Goal: Information Seeking & Learning: Check status

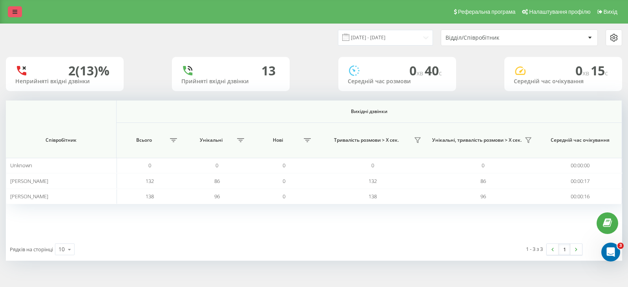
click at [15, 10] on icon at bounding box center [15, 11] width 5 height 5
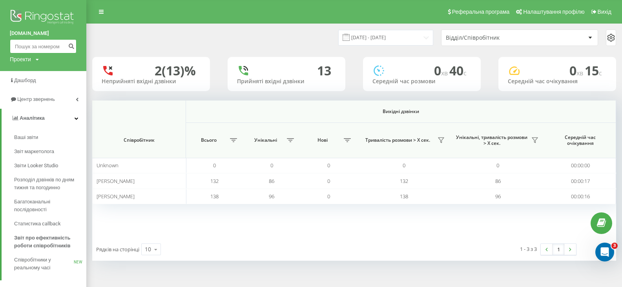
paste input "0937281234"
type input "0937281234"
click at [72, 48] on icon "submit" at bounding box center [71, 45] width 7 height 5
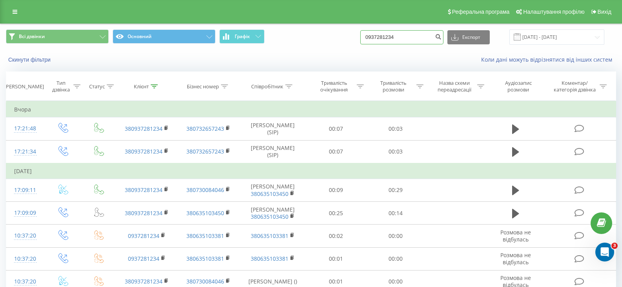
drag, startPoint x: 388, startPoint y: 38, endPoint x: 366, endPoint y: 38, distance: 21.2
click at [366, 38] on div "Всі дзвінки Основний Графік 0937281234 Експорт .csv .xls .xlsx 21.05.2025 - 21.…" at bounding box center [311, 36] width 611 height 15
paste input "+38 (096) 542 35 52"
type input "+38 (096) 542 35 52"
click at [442, 37] on icon "submit" at bounding box center [438, 35] width 7 height 5
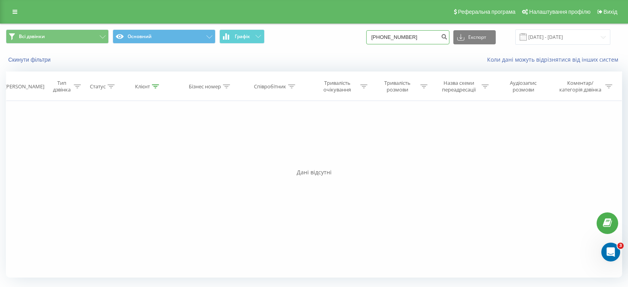
click at [428, 39] on input "+38(096)5423552" at bounding box center [407, 37] width 83 height 14
drag, startPoint x: 389, startPoint y: 37, endPoint x: 357, endPoint y: 32, distance: 32.6
click at [357, 32] on div "Всі дзвінки Основний Графік +38(096)5423552 Експорт .csv .xls .xlsx 21.05.2025 …" at bounding box center [314, 36] width 616 height 15
click at [389, 38] on input "096)5423552" at bounding box center [407, 37] width 83 height 14
type input "0965423552"
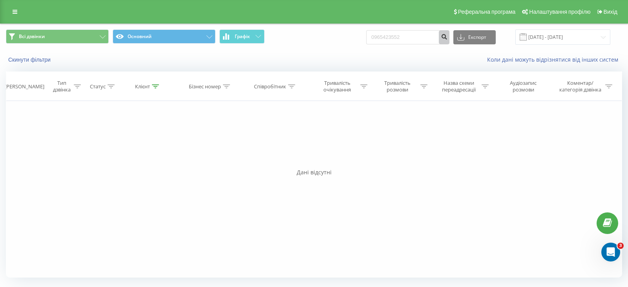
click at [448, 33] on icon "submit" at bounding box center [444, 35] width 7 height 5
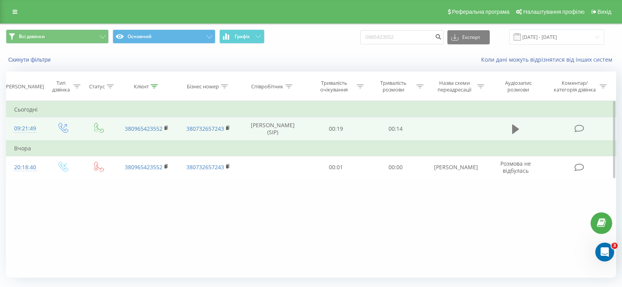
click at [513, 128] on icon at bounding box center [515, 128] width 7 height 9
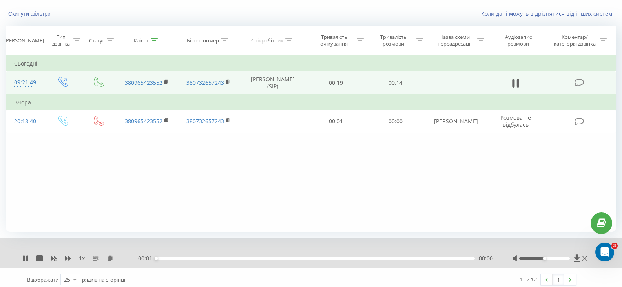
scroll to position [50, 0]
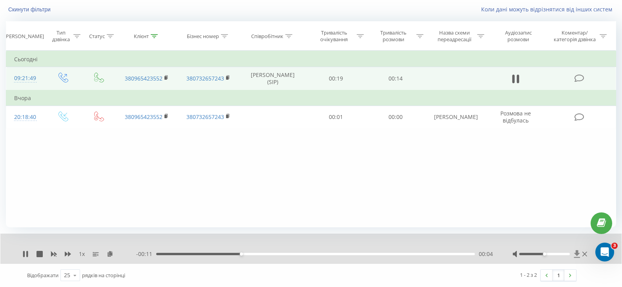
click at [574, 256] on icon at bounding box center [577, 254] width 7 height 8
click at [574, 253] on icon at bounding box center [577, 254] width 7 height 8
click at [578, 254] on icon at bounding box center [577, 253] width 6 height 7
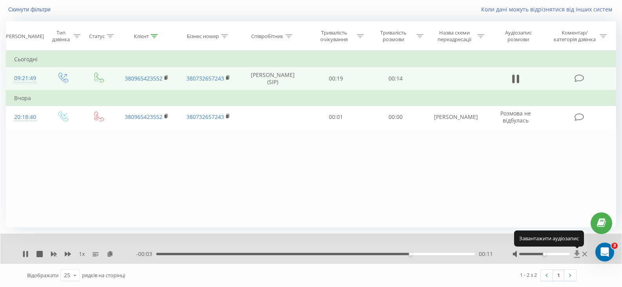
click at [577, 254] on icon at bounding box center [577, 253] width 6 height 7
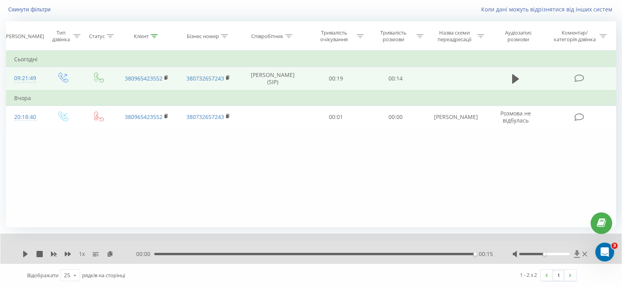
click at [576, 255] on icon at bounding box center [577, 254] width 7 height 8
click at [577, 252] on icon at bounding box center [577, 253] width 6 height 7
click at [576, 253] on icon at bounding box center [577, 253] width 6 height 7
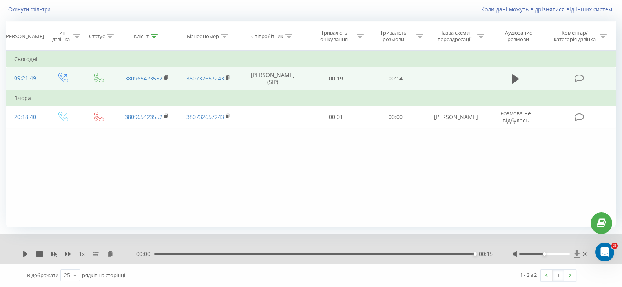
click at [576, 255] on icon at bounding box center [577, 254] width 7 height 8
click at [576, 254] on icon at bounding box center [577, 254] width 7 height 8
